Goal: Book appointment/travel/reservation

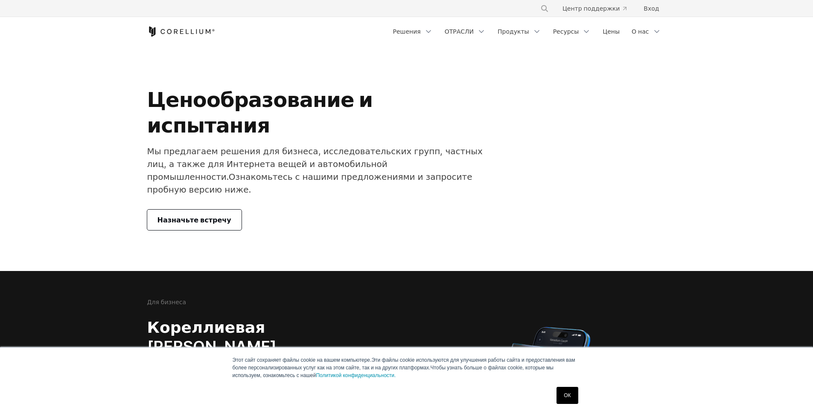
click at [188, 210] on link "Назначьте встречу" at bounding box center [194, 220] width 94 height 20
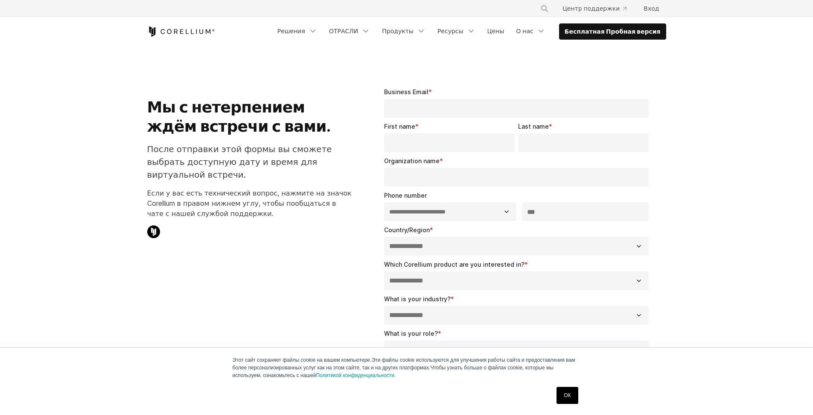
select select "**"
